Goal: Find specific page/section: Find specific page/section

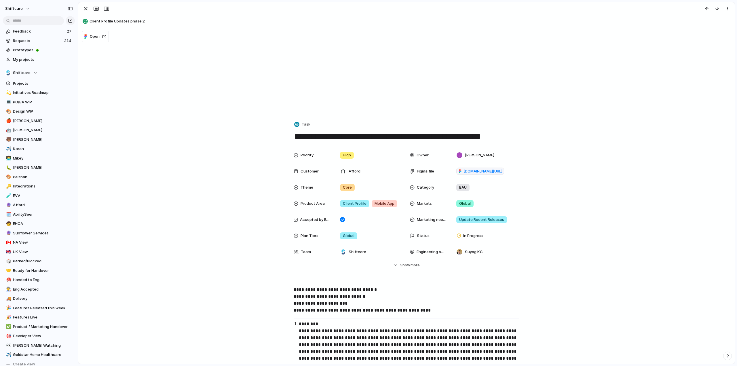
click at [105, 22] on span "Client Profile Updates phase 2" at bounding box center [410, 21] width 642 height 6
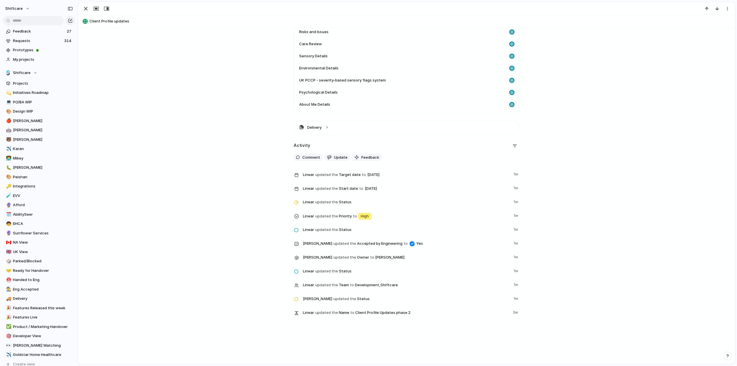
scroll to position [83, 0]
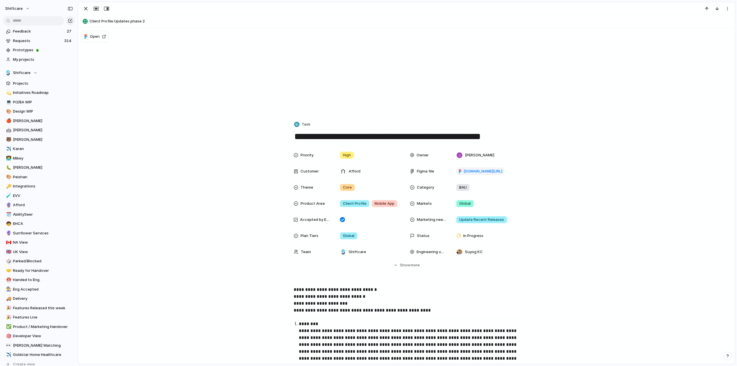
click at [110, 22] on span "Client Profile Updates phase 2" at bounding box center [410, 21] width 642 height 6
